Goal: Find specific page/section

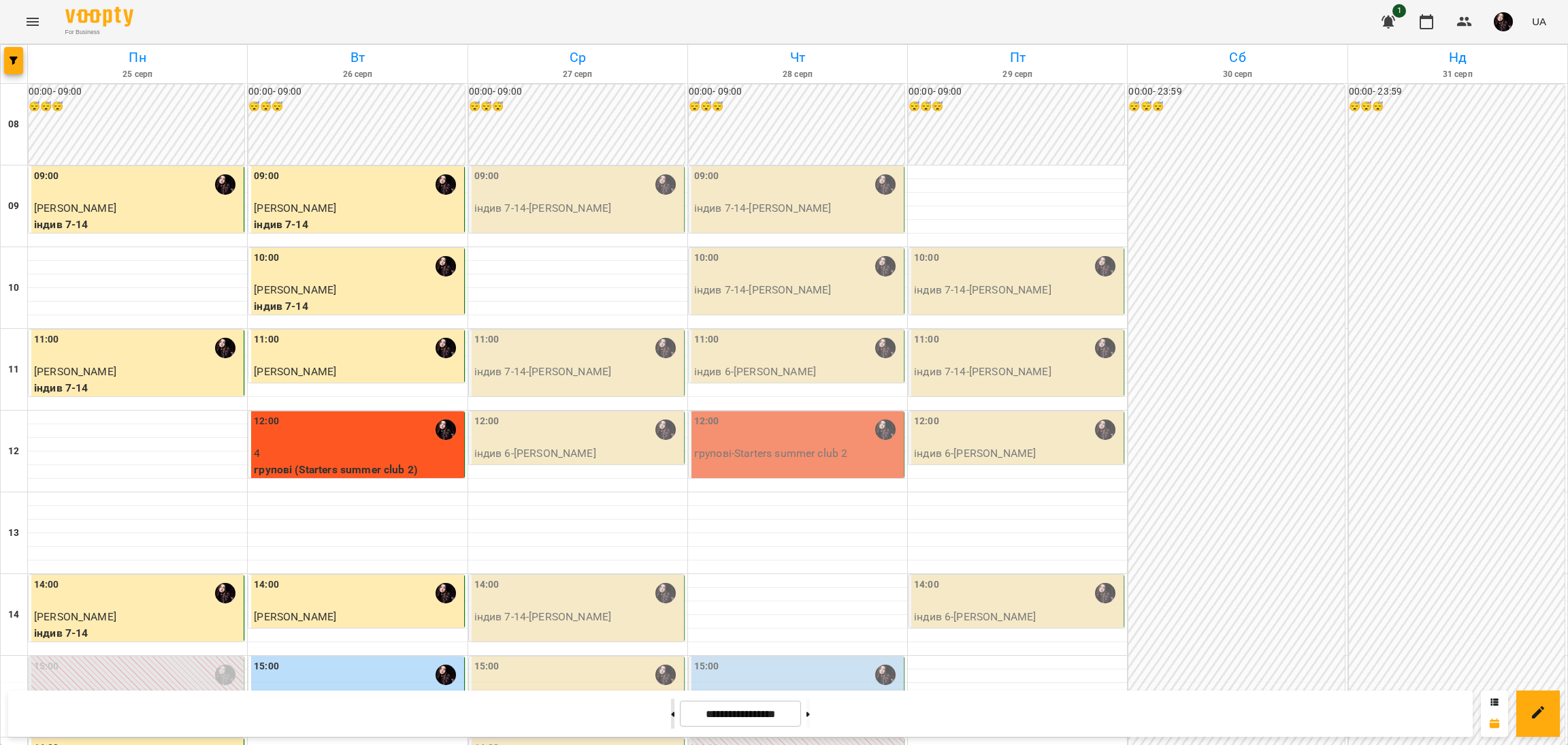
click at [671, 719] on button at bounding box center [672, 713] width 3 height 30
type input "**********"
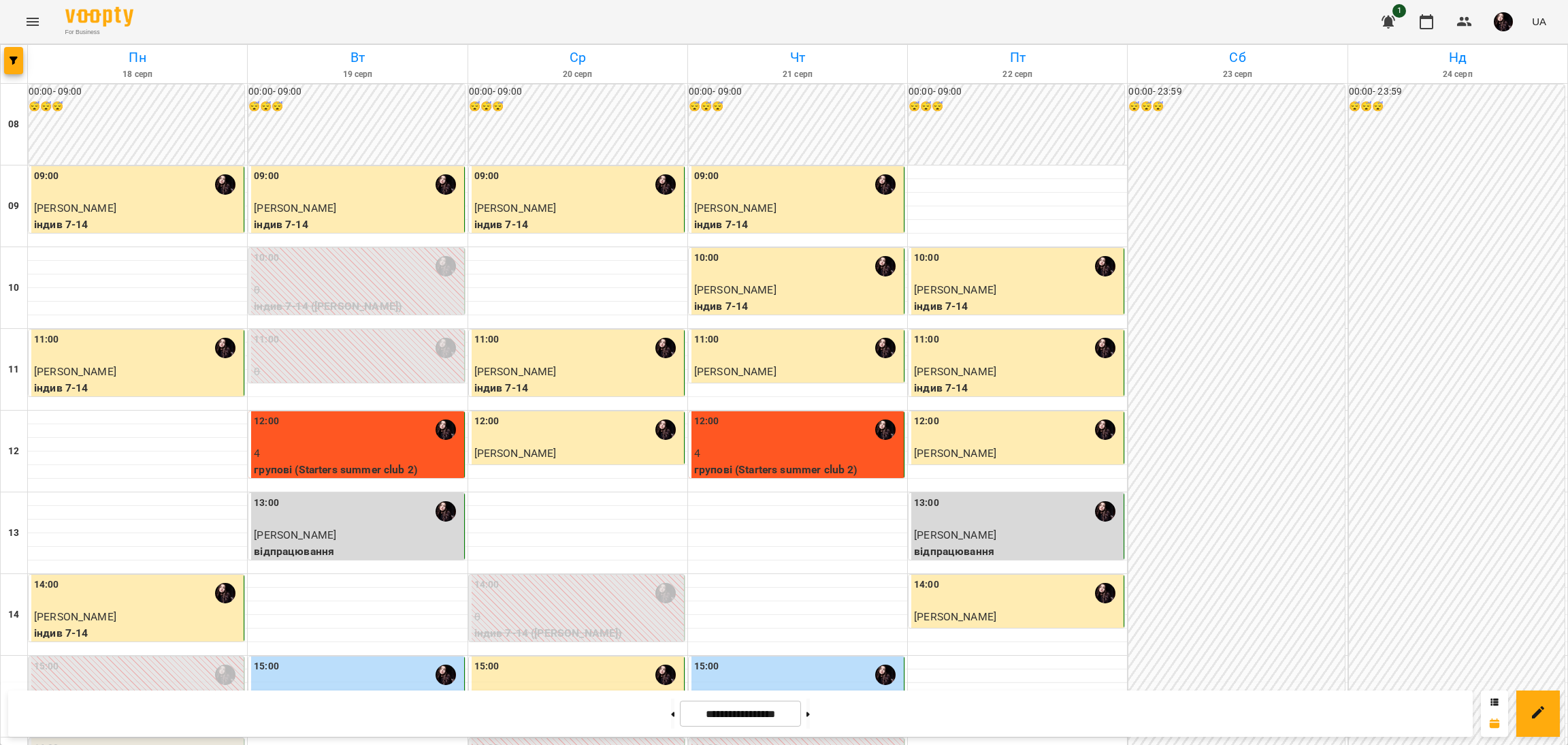
click at [958, 614] on span "[PERSON_NAME]" at bounding box center [955, 616] width 82 height 13
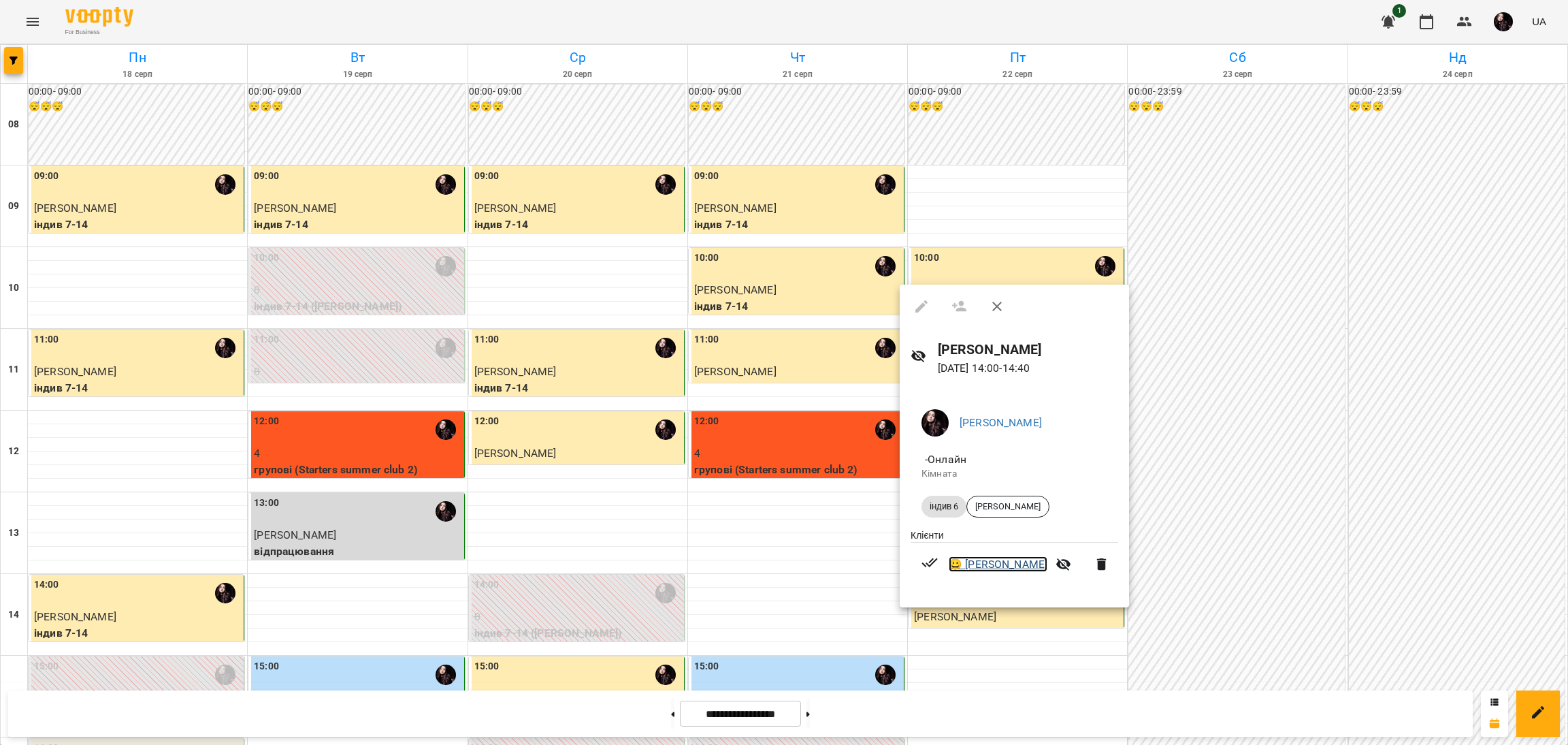
click at [1007, 565] on link "😀 [PERSON_NAME]" at bounding box center [998, 565] width 99 height 16
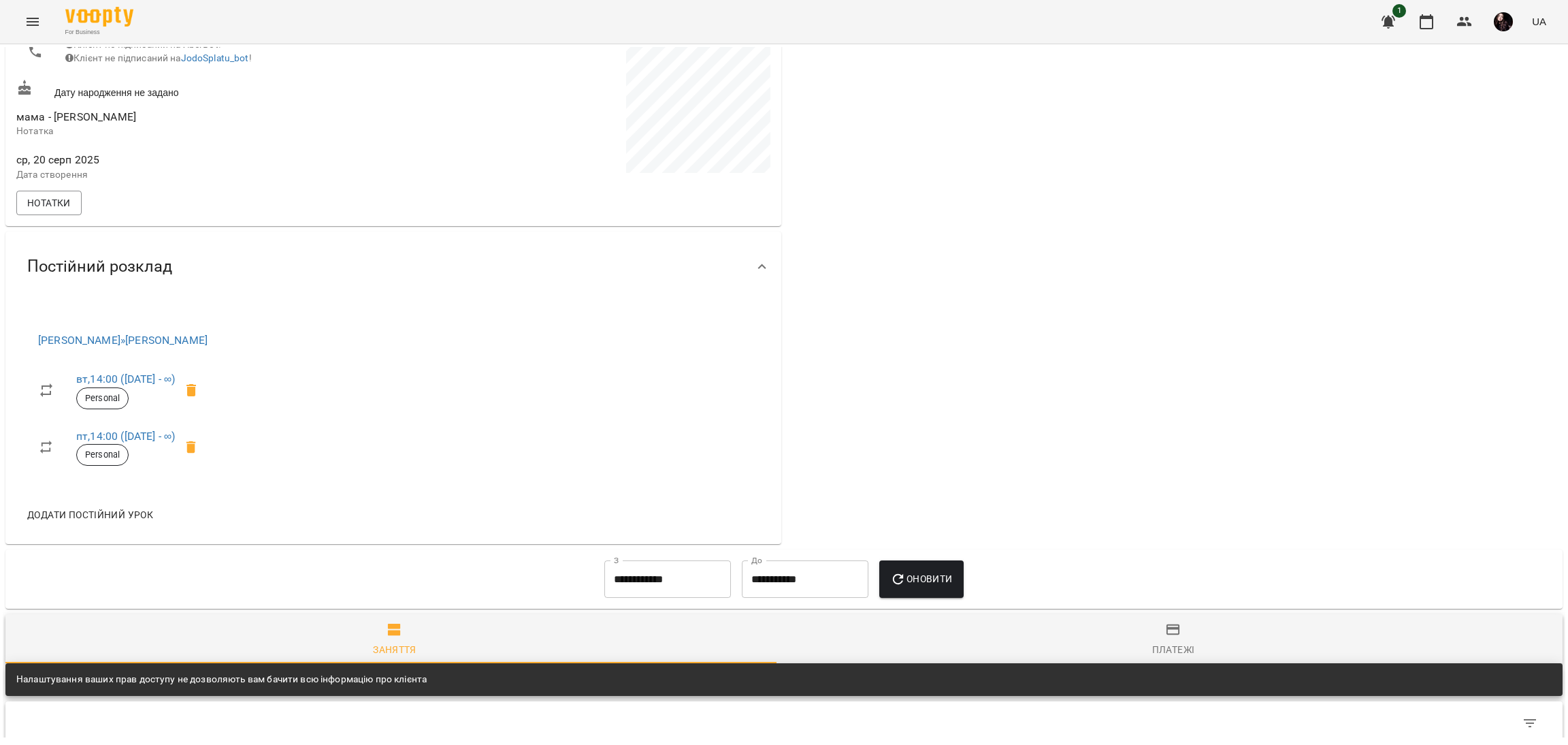
scroll to position [408, 0]
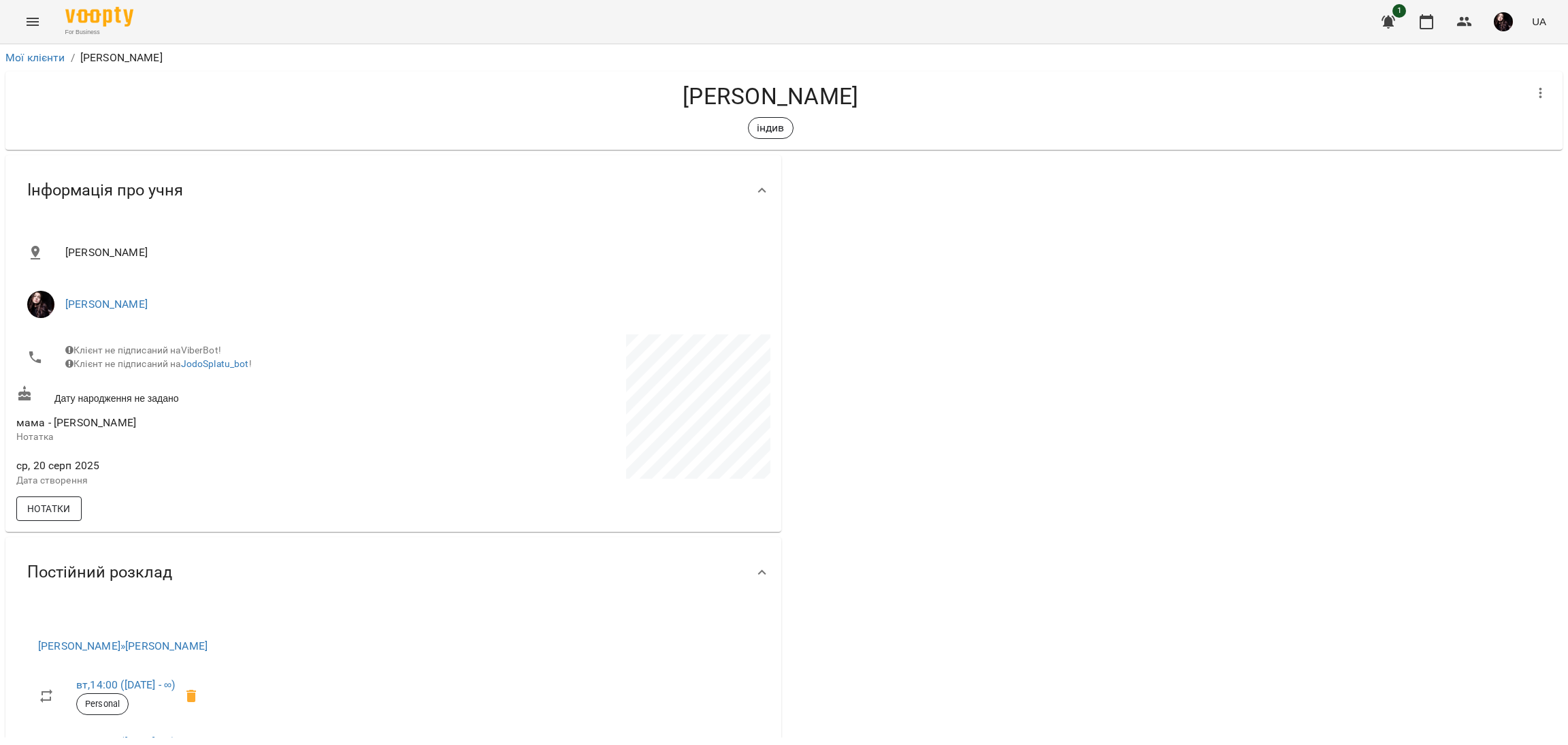
click at [21, 521] on button "Нотатки" at bounding box center [48, 508] width 65 height 24
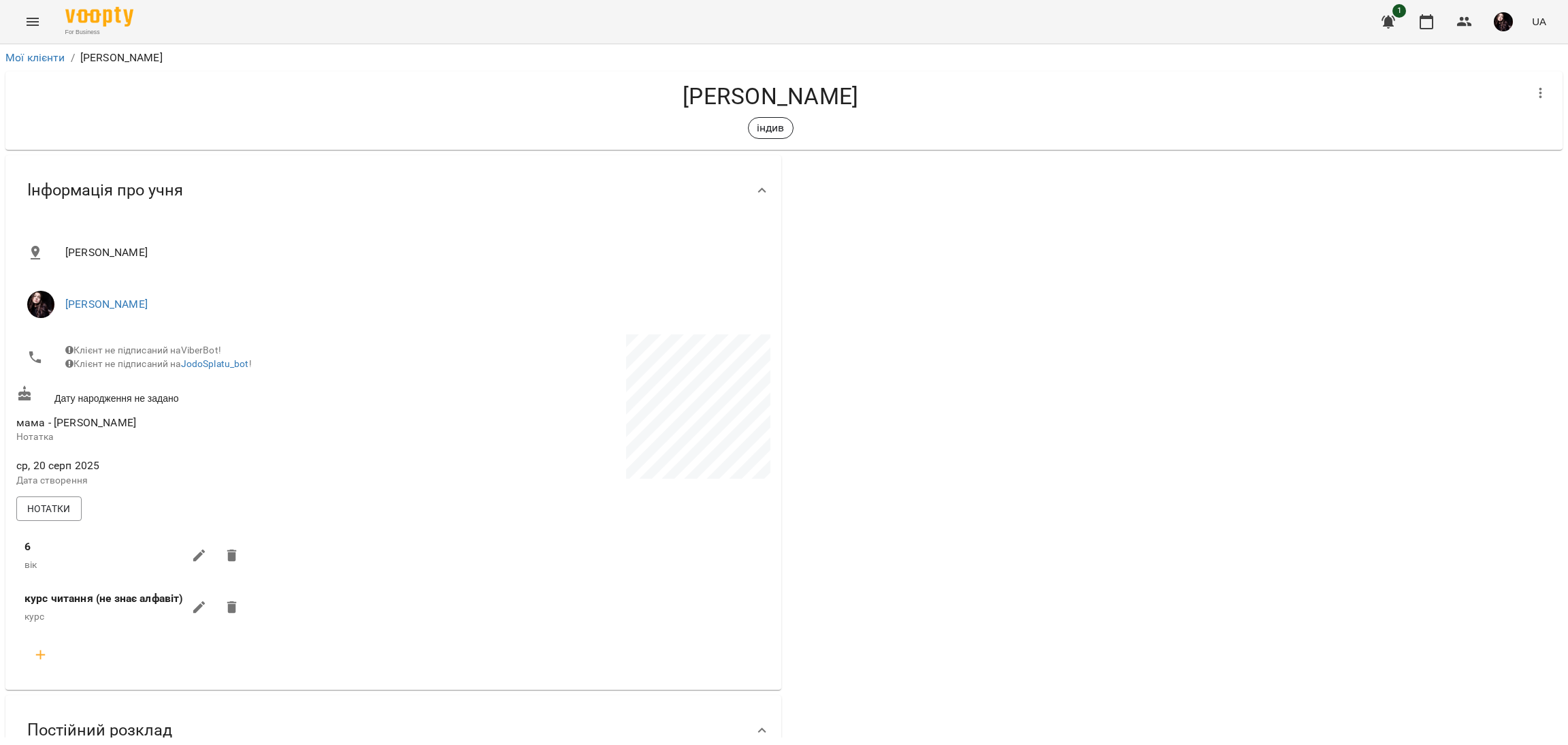
scroll to position [102, 0]
